Goal: Information Seeking & Learning: Learn about a topic

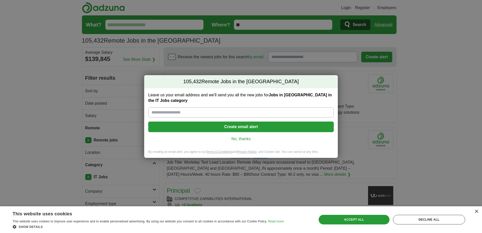
click at [235, 138] on link "No, thanks" at bounding box center [241, 139] width 178 height 6
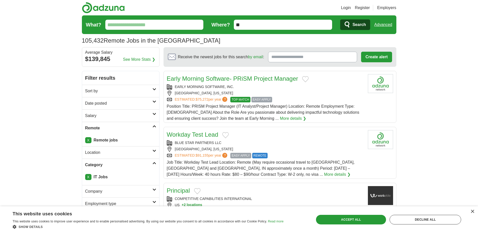
click at [153, 152] on icon at bounding box center [155, 151] width 4 height 3
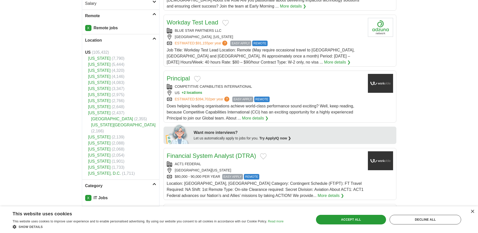
scroll to position [126, 0]
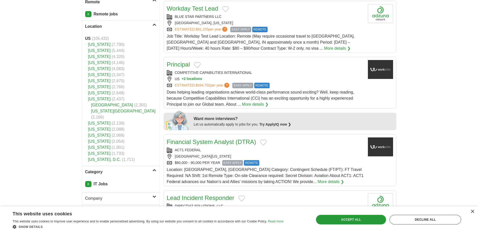
click at [154, 169] on icon at bounding box center [155, 170] width 4 height 3
click at [154, 166] on link "Category" at bounding box center [120, 172] width 77 height 12
click at [89, 181] on link "X" at bounding box center [88, 184] width 6 height 6
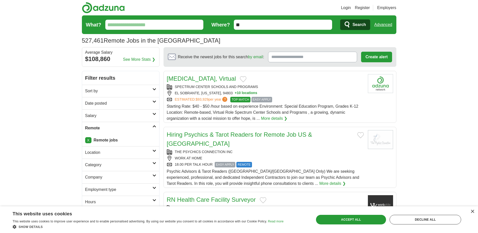
click at [319, 181] on link "More details ❯" at bounding box center [332, 184] width 26 height 6
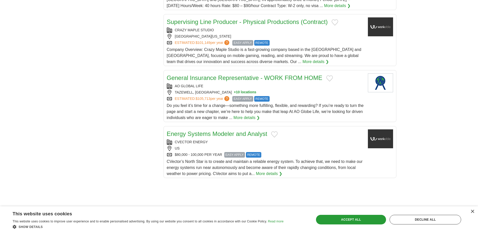
scroll to position [504, 0]
